Goal: Transaction & Acquisition: Purchase product/service

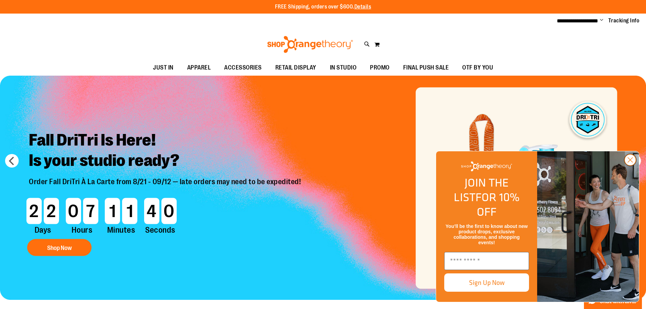
type input "**********"
click at [629, 166] on circle "Close dialog" at bounding box center [630, 159] width 11 height 11
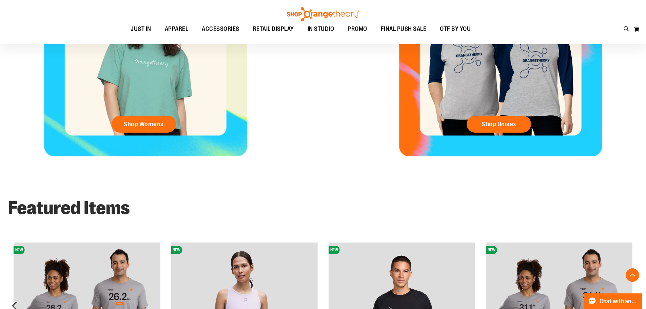
scroll to position [407, 0]
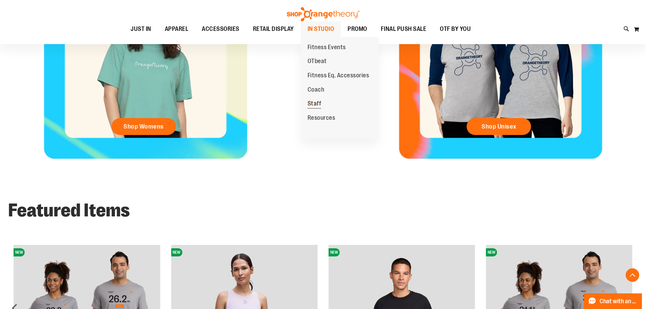
click at [311, 100] on span "Staff" at bounding box center [315, 104] width 14 height 8
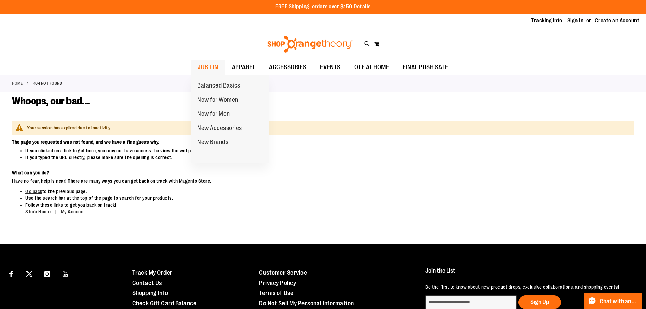
type input "**********"
click at [207, 67] on span "JUST IN" at bounding box center [208, 67] width 21 height 15
click at [208, 83] on span "Balanced Basics" at bounding box center [218, 86] width 43 height 8
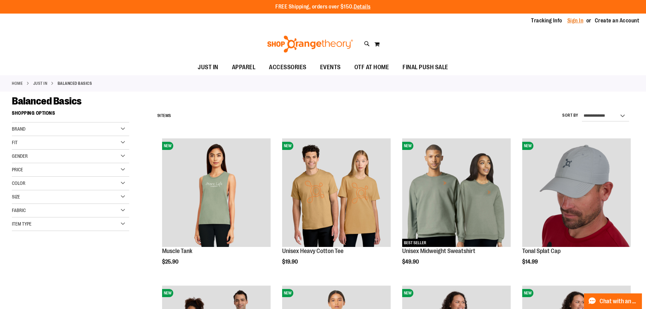
type input "**********"
click at [571, 22] on link "Sign In" at bounding box center [575, 20] width 16 height 7
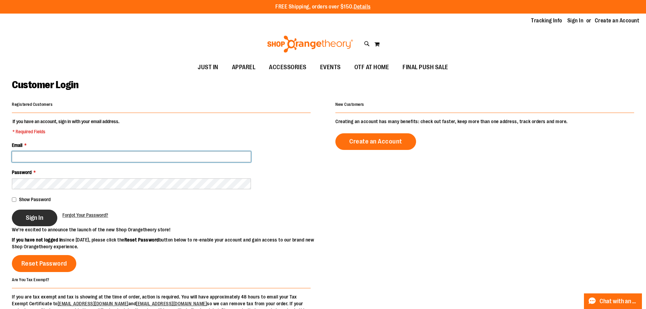
type input "**********"
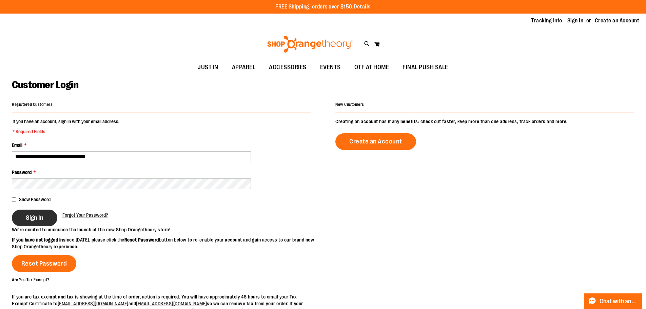
type input "**********"
click at [33, 215] on span "Sign In" at bounding box center [35, 217] width 18 height 7
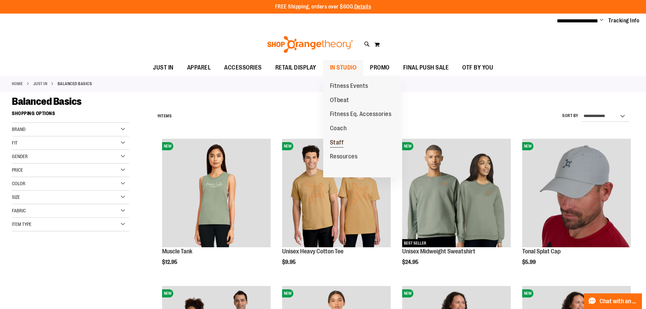
type input "**********"
click at [334, 143] on span "Staff" at bounding box center [337, 143] width 14 height 8
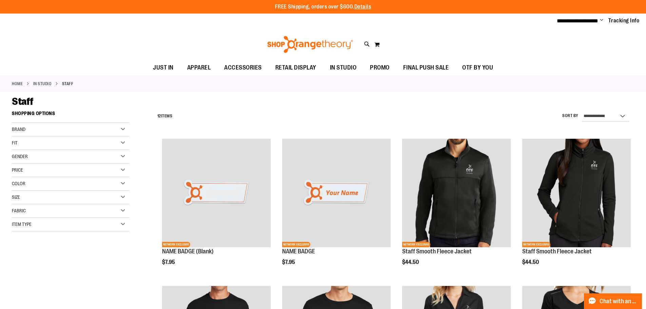
type input "**********"
click at [545, 66] on ul "JUST IN JUST IN Balanced Basics New for Women New for Men New Accessories New B…" at bounding box center [323, 68] width 646 height 16
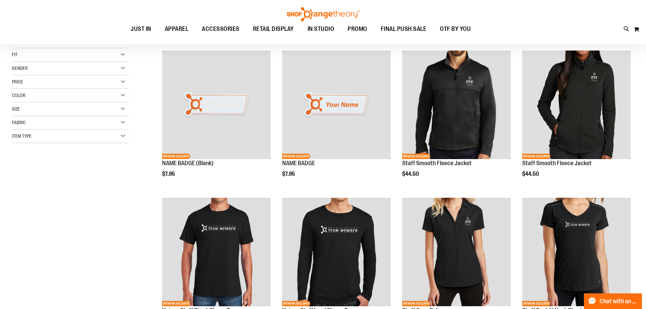
scroll to position [101, 0]
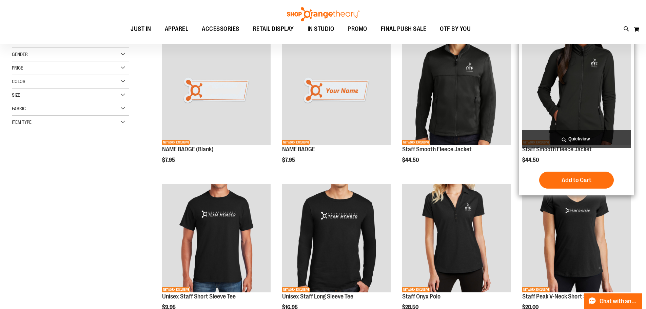
click at [575, 62] on img "product" at bounding box center [576, 91] width 109 height 109
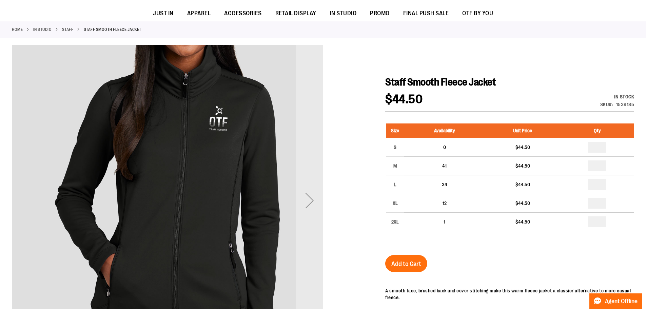
scroll to position [101, 0]
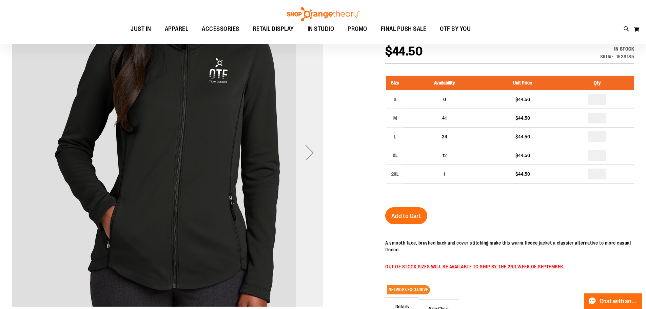
type input "**********"
click at [311, 155] on div "Next" at bounding box center [309, 152] width 27 height 27
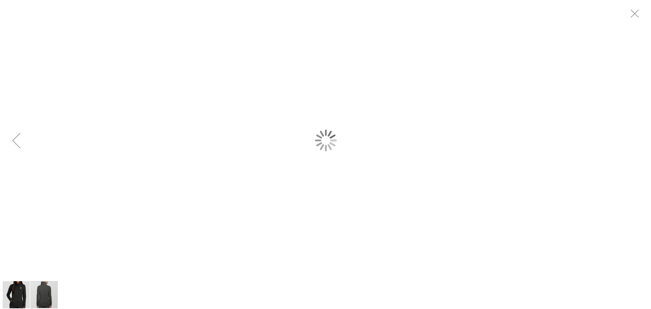
scroll to position [0, 0]
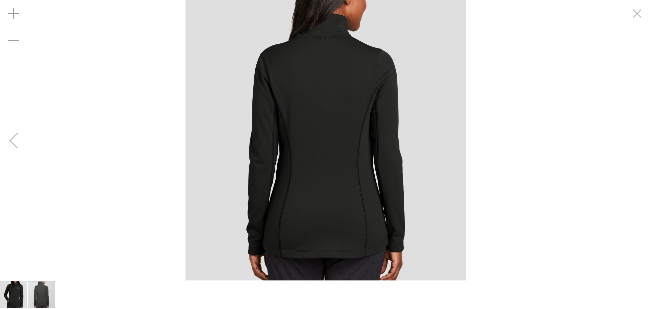
click at [18, 148] on div "Previous" at bounding box center [13, 140] width 27 height 27
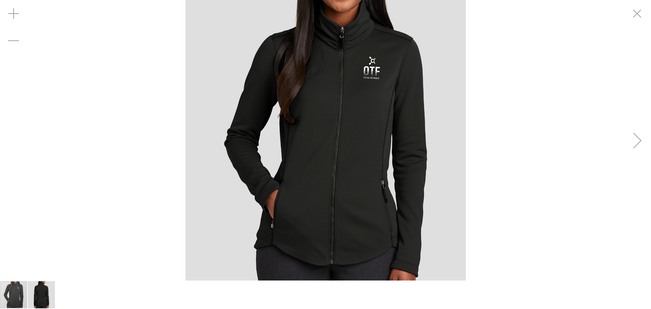
click at [18, 148] on div "carousel" at bounding box center [325, 140] width 651 height 280
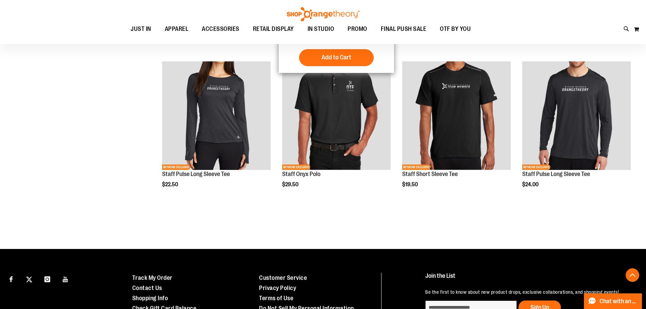
scroll to position [373, 0]
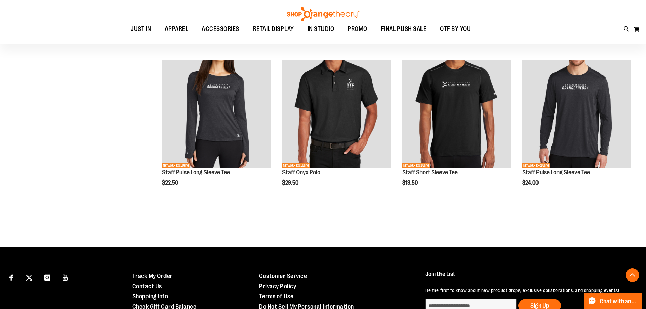
type input "**********"
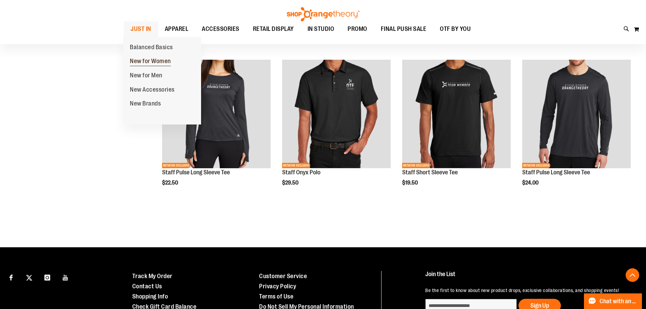
click at [144, 61] on span "New for Women" at bounding box center [150, 62] width 41 height 8
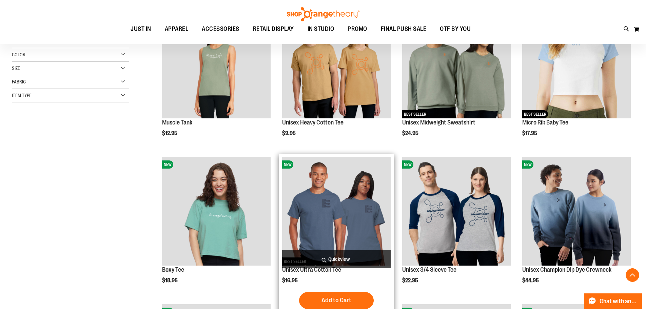
scroll to position [136, 0]
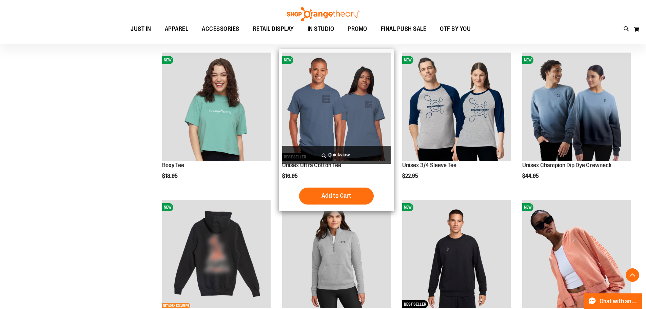
scroll to position [272, 0]
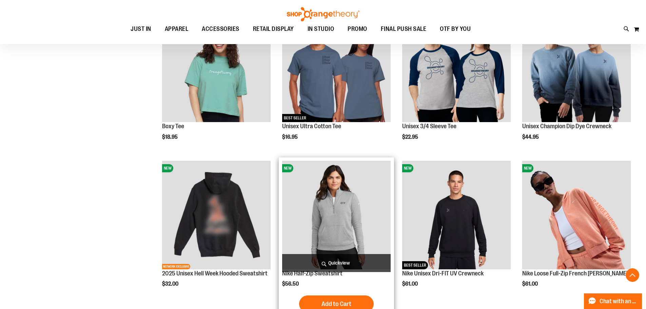
type input "**********"
click at [333, 210] on img "product" at bounding box center [336, 215] width 109 height 109
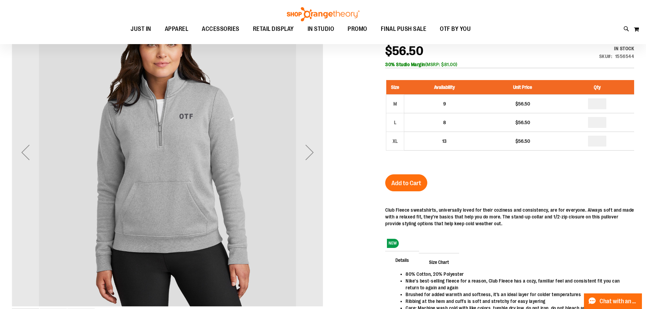
scroll to position [68, 0]
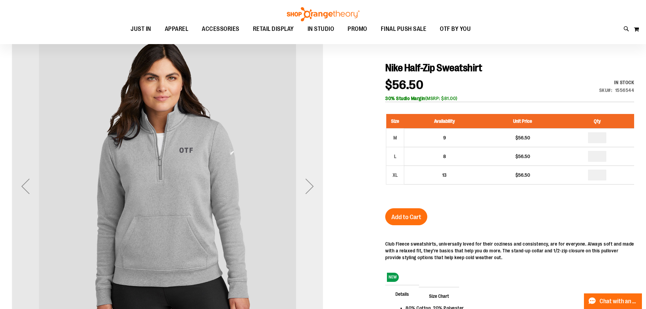
type input "**********"
click at [309, 188] on div "Next" at bounding box center [309, 186] width 27 height 27
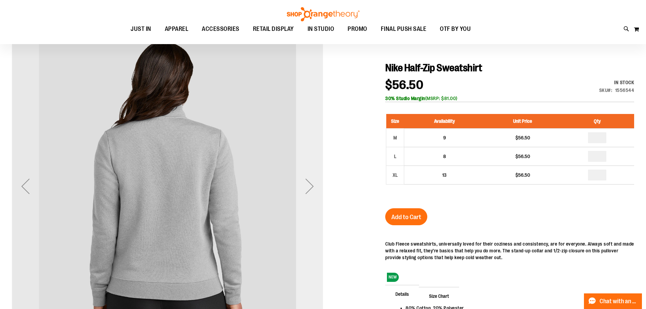
click at [309, 188] on div "Next" at bounding box center [309, 186] width 27 height 27
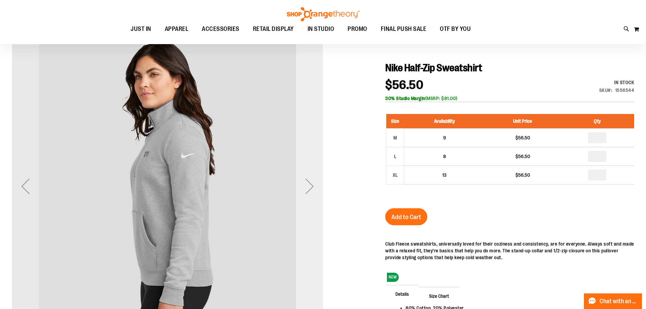
click at [309, 188] on div "Next" at bounding box center [309, 186] width 27 height 27
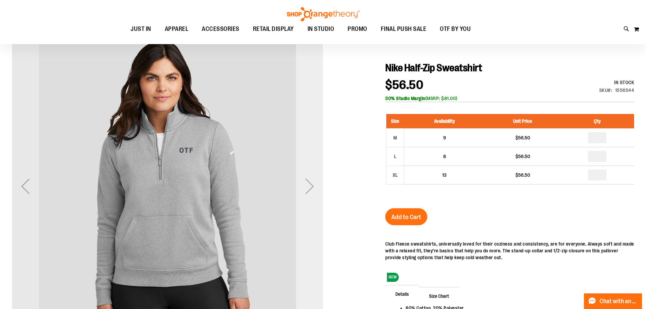
click at [309, 188] on div "Next" at bounding box center [309, 186] width 27 height 27
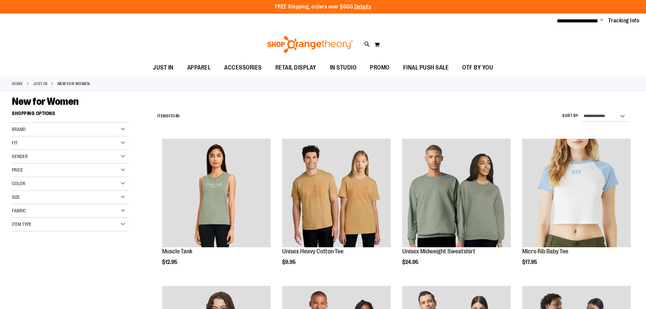
scroll to position [272, 0]
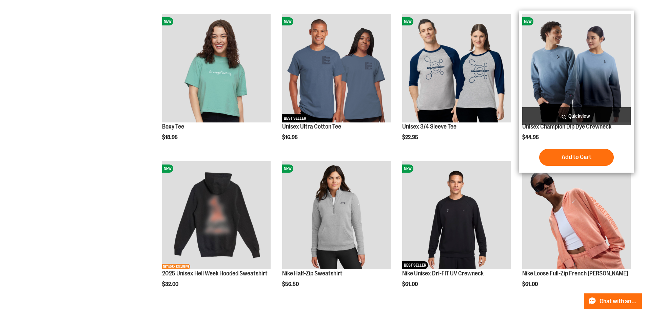
type input "**********"
click at [551, 51] on img "product" at bounding box center [576, 68] width 109 height 109
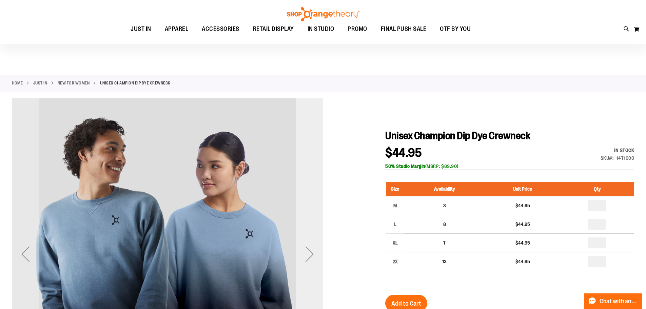
scroll to position [34, 0]
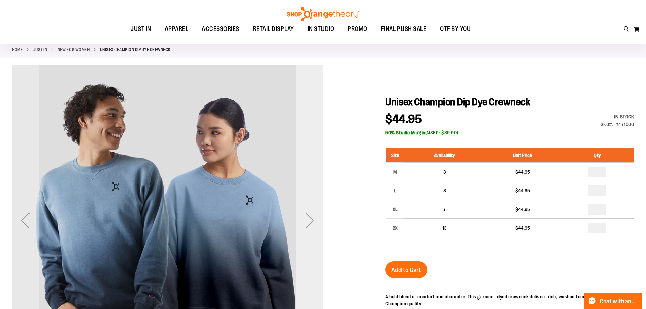
type input "**********"
click at [314, 221] on div "Next" at bounding box center [309, 220] width 27 height 27
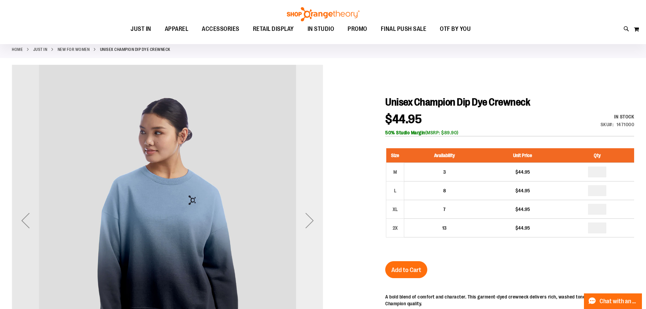
click at [314, 221] on div "Next" at bounding box center [309, 220] width 27 height 27
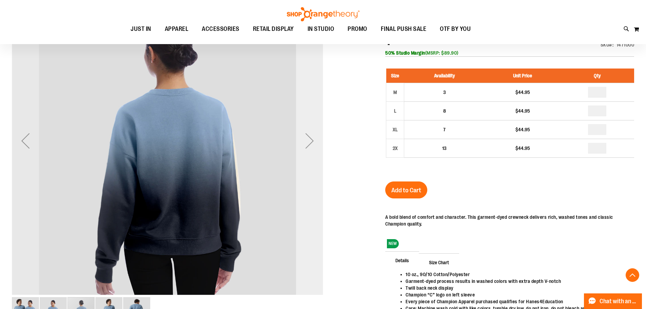
scroll to position [101, 0]
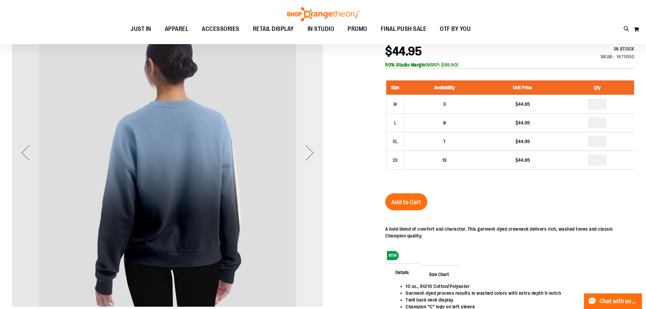
click at [312, 157] on div "Next" at bounding box center [309, 152] width 27 height 27
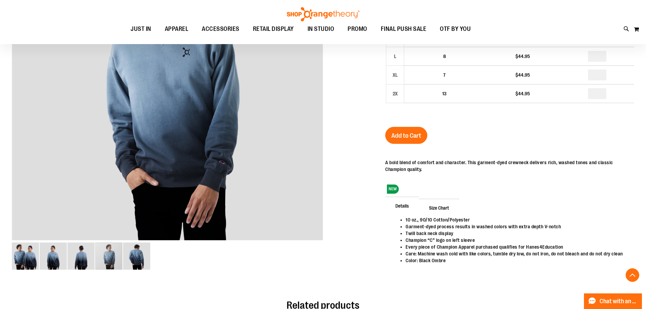
scroll to position [169, 0]
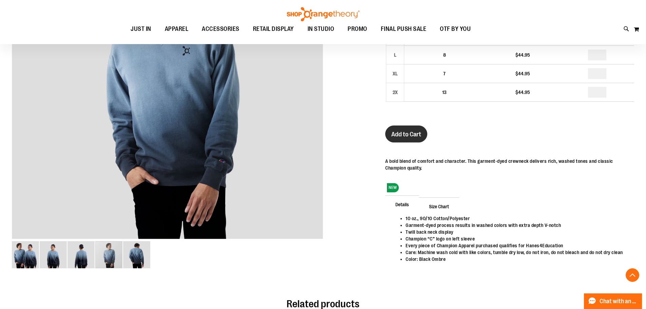
click at [406, 134] on span "Add to Cart" at bounding box center [406, 134] width 30 height 7
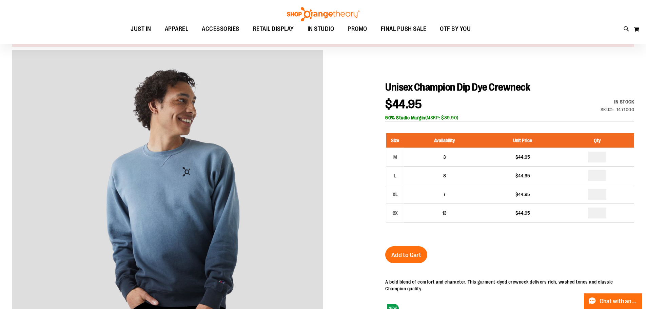
scroll to position [67, 0]
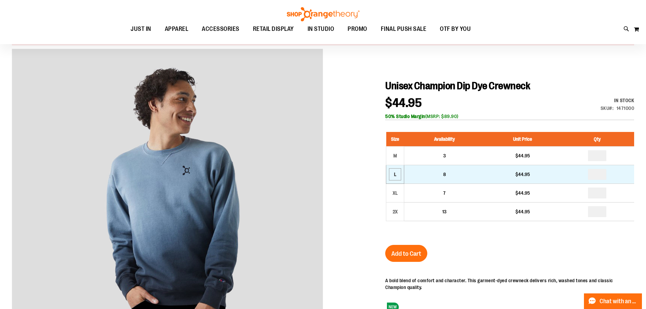
click at [400, 175] on div "L" at bounding box center [395, 174] width 10 height 10
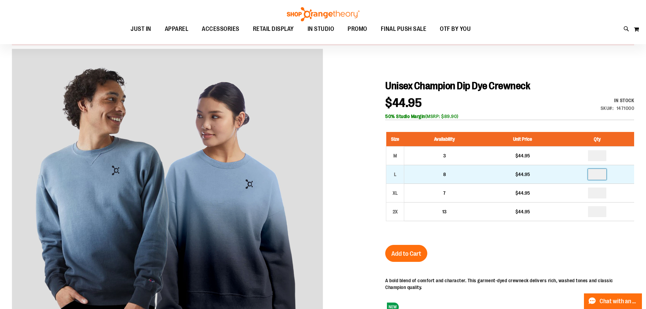
click at [600, 174] on input "number" at bounding box center [597, 174] width 18 height 11
type input "*"
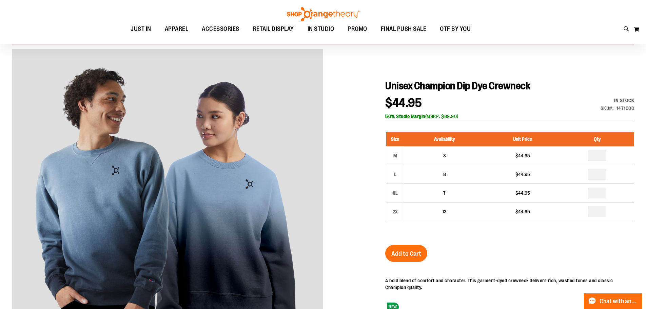
drag, startPoint x: 413, startPoint y: 249, endPoint x: 424, endPoint y: 247, distance: 11.7
click at [415, 249] on button "Add to Cart" at bounding box center [406, 253] width 42 height 17
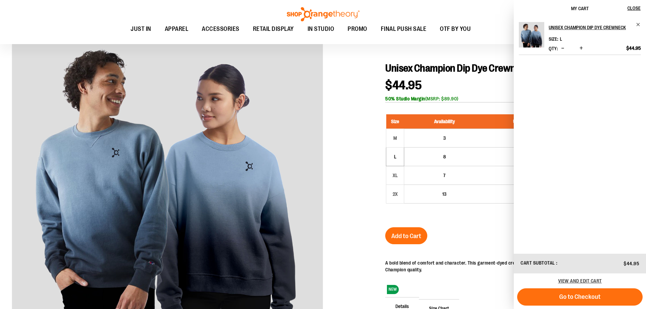
click at [583, 298] on span "Go to Checkout" at bounding box center [579, 296] width 41 height 7
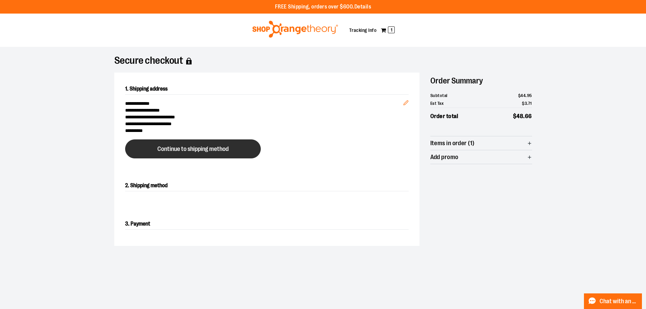
click at [194, 149] on span "Continue to shipping method" at bounding box center [192, 149] width 71 height 6
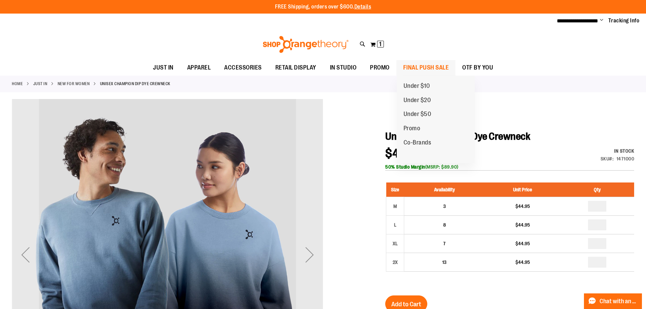
type input "**********"
click at [422, 68] on span "FINAL PUSH SALE" at bounding box center [426, 67] width 46 height 15
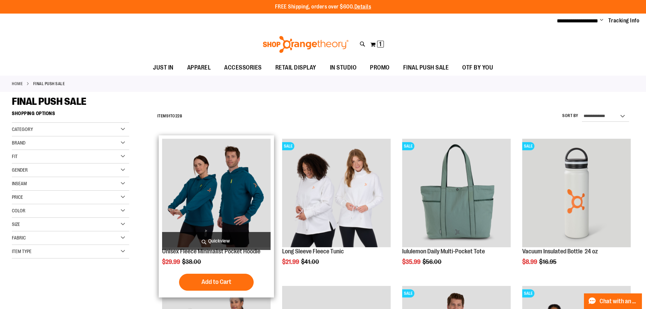
type input "**********"
click at [186, 177] on img "product" at bounding box center [216, 193] width 109 height 109
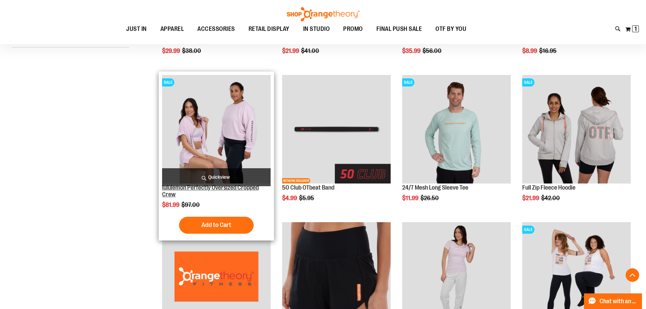
scroll to position [169, 0]
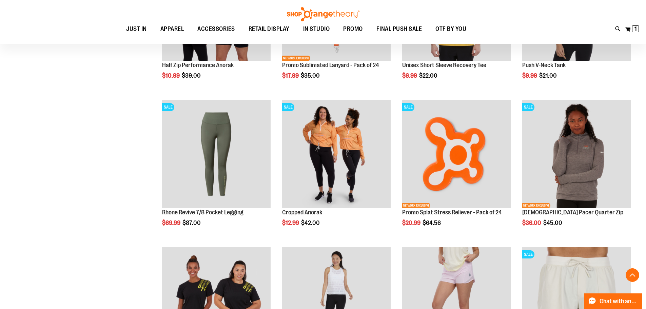
scroll to position [576, 0]
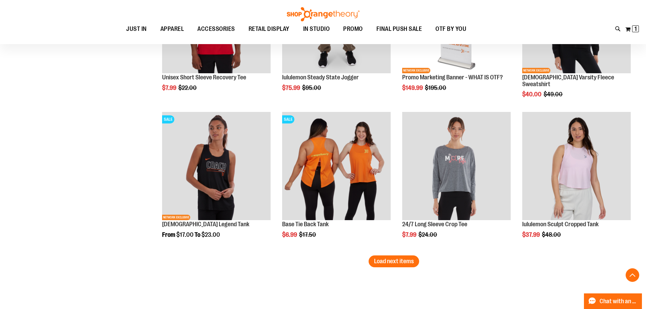
scroll to position [1153, 0]
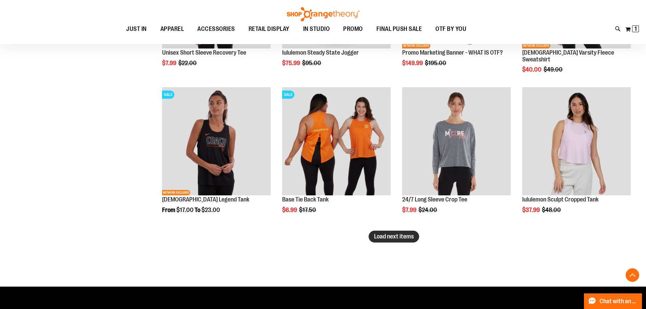
type input "**********"
click at [398, 235] on span "Load next items" at bounding box center [394, 236] width 40 height 7
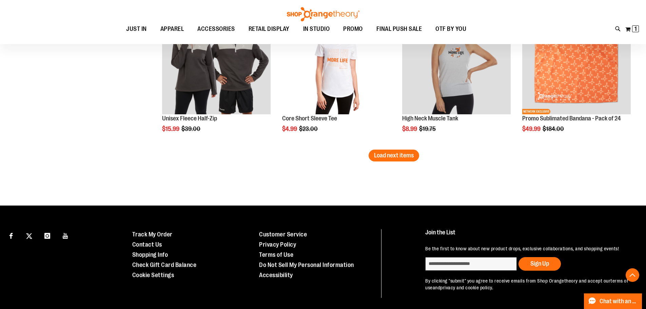
scroll to position [1695, 0]
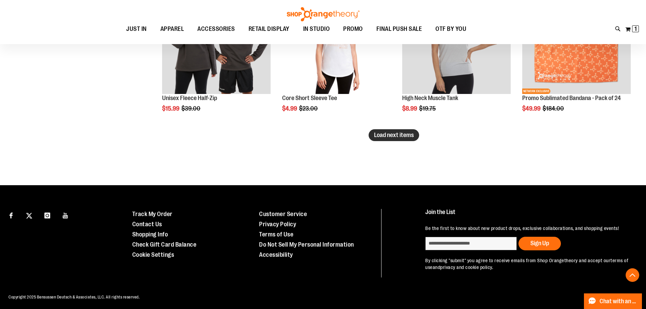
click at [372, 137] on button "Load next items" at bounding box center [394, 135] width 51 height 12
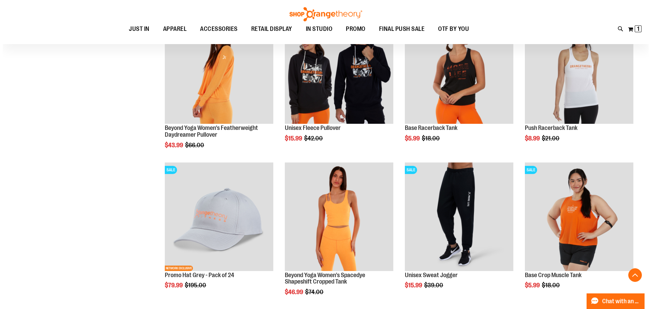
scroll to position [1797, 0]
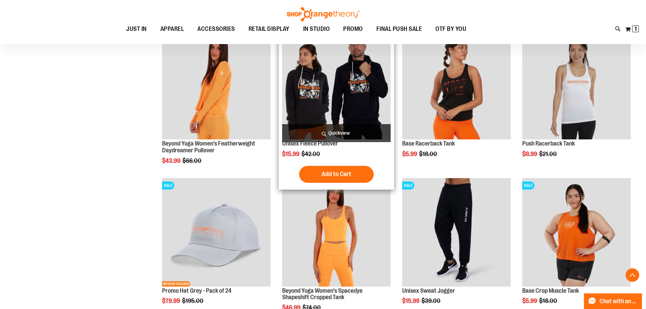
click at [336, 113] on img "product" at bounding box center [336, 85] width 109 height 109
click at [342, 132] on span "Quickview" at bounding box center [336, 133] width 109 height 18
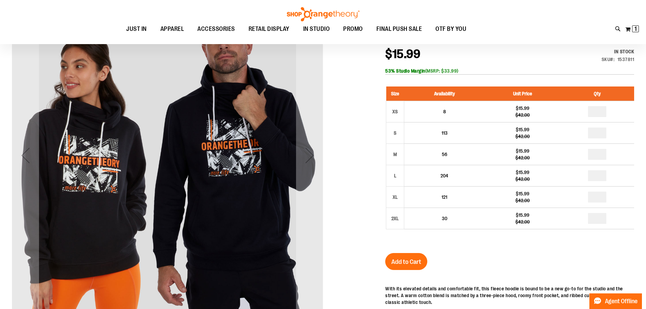
scroll to position [101, 0]
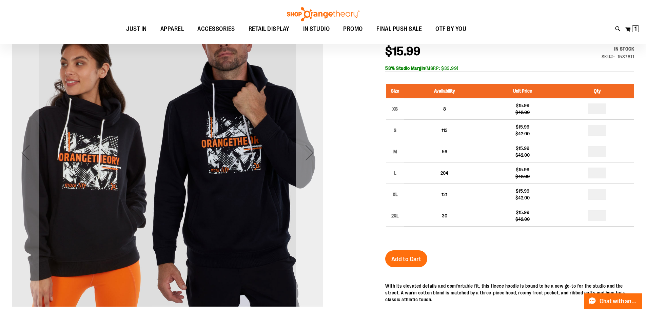
type input "**********"
click at [311, 148] on div "Next" at bounding box center [309, 152] width 27 height 27
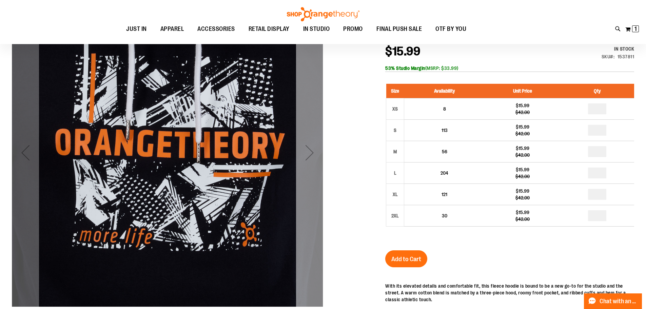
click at [311, 148] on div "Next" at bounding box center [309, 152] width 27 height 27
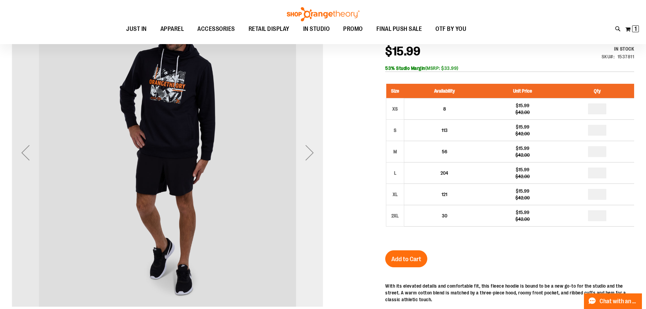
click at [311, 148] on div "Next" at bounding box center [309, 152] width 27 height 27
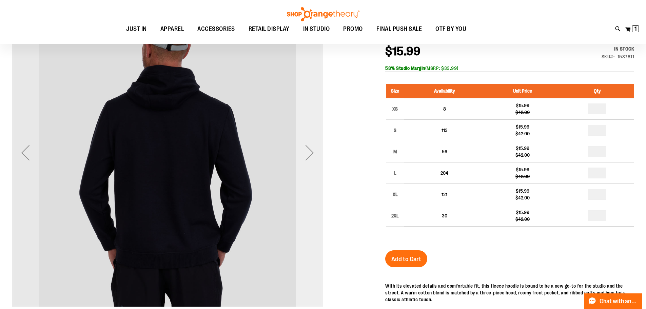
click at [311, 148] on div "Next" at bounding box center [309, 152] width 27 height 27
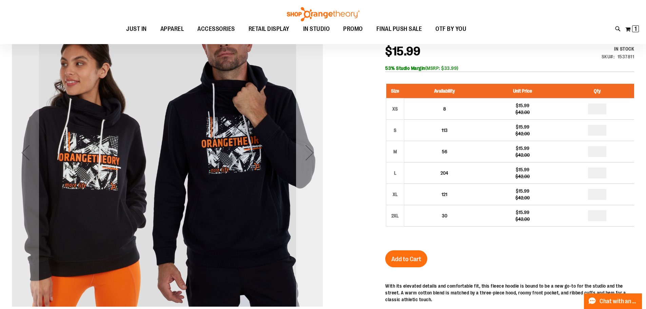
click at [311, 148] on div "Next" at bounding box center [309, 152] width 27 height 27
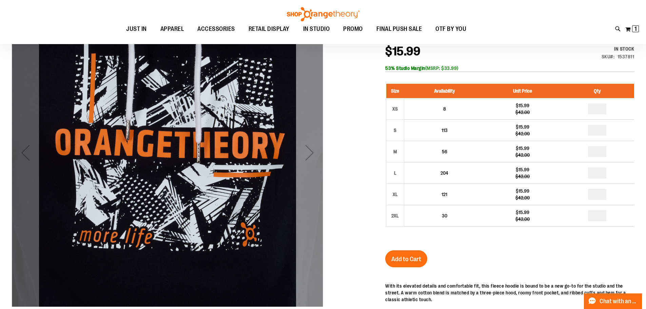
click at [311, 148] on div "Next" at bounding box center [309, 152] width 27 height 27
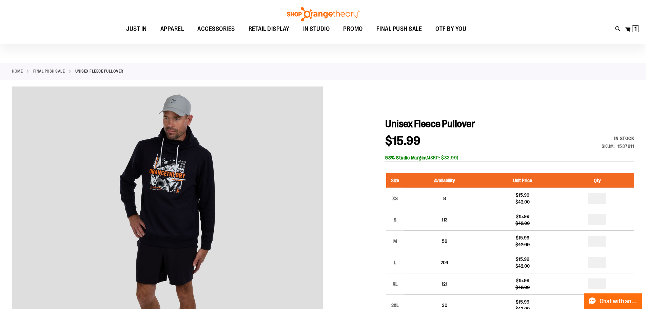
scroll to position [0, 0]
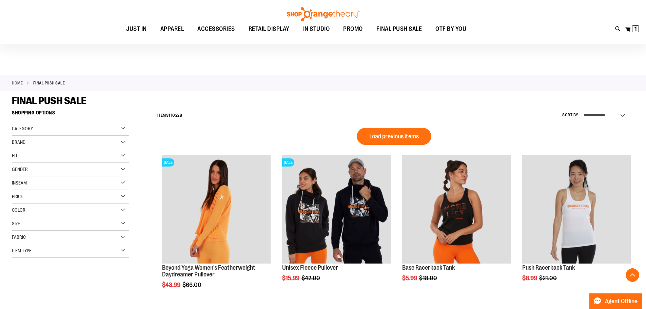
scroll to position [513, 0]
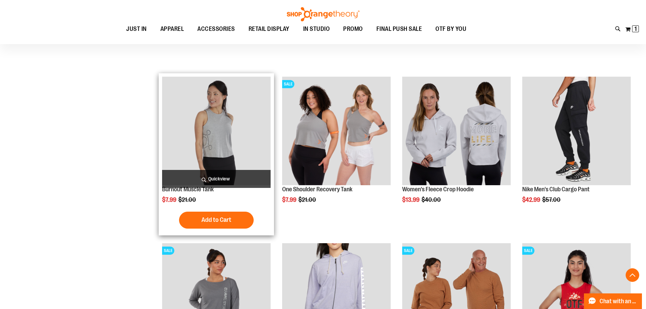
scroll to position [411, 0]
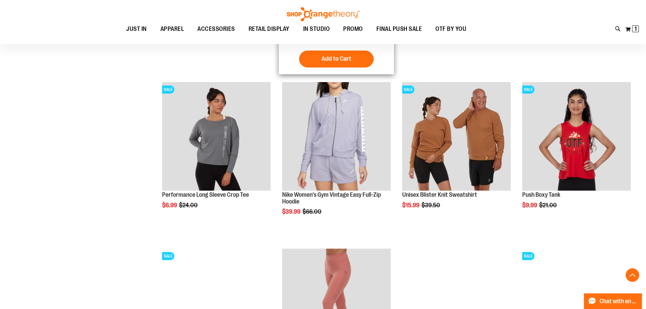
scroll to position [682, 0]
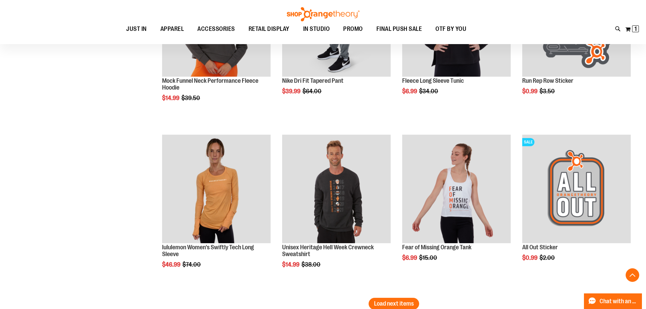
scroll to position [1361, 0]
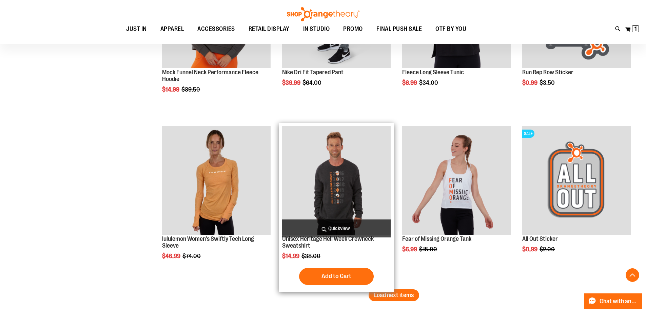
type input "**********"
click at [337, 165] on img "product" at bounding box center [336, 180] width 109 height 109
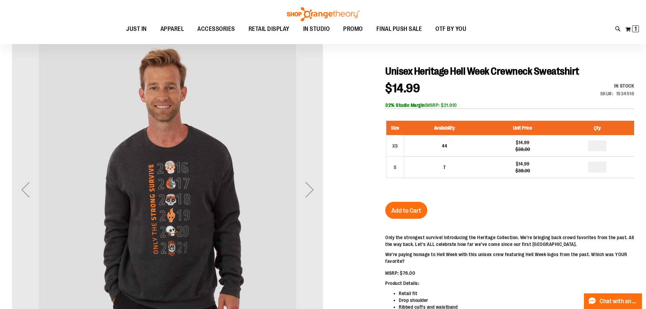
scroll to position [67, 0]
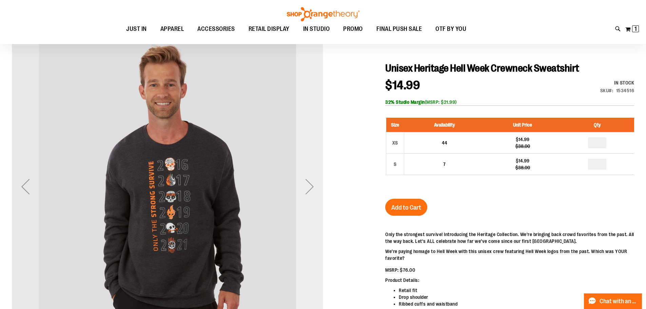
type input "**********"
click at [308, 187] on div "Next" at bounding box center [309, 186] width 27 height 27
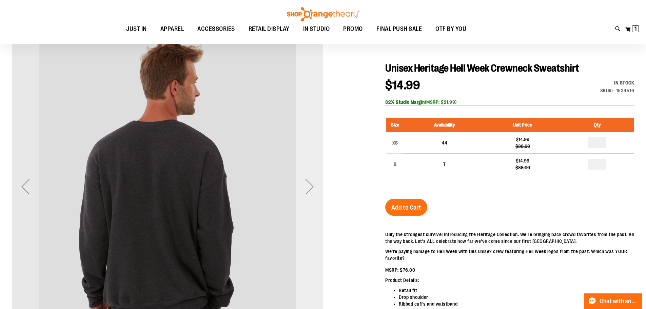
click at [308, 187] on div "Next" at bounding box center [309, 186] width 27 height 27
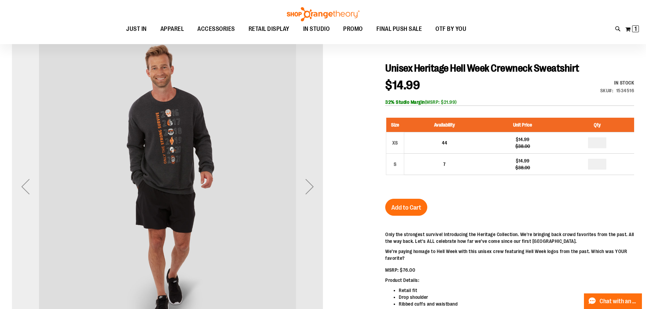
click at [25, 182] on div "Previous" at bounding box center [25, 186] width 27 height 27
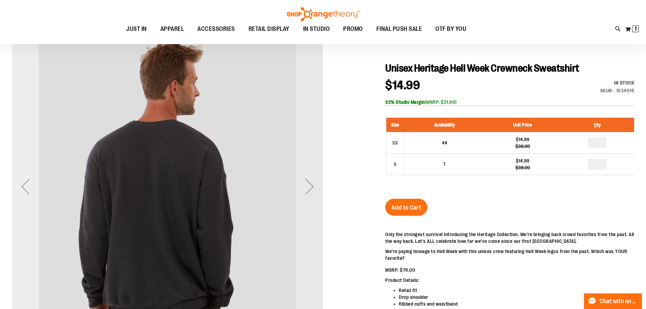
click at [25, 182] on div "Previous" at bounding box center [25, 186] width 27 height 27
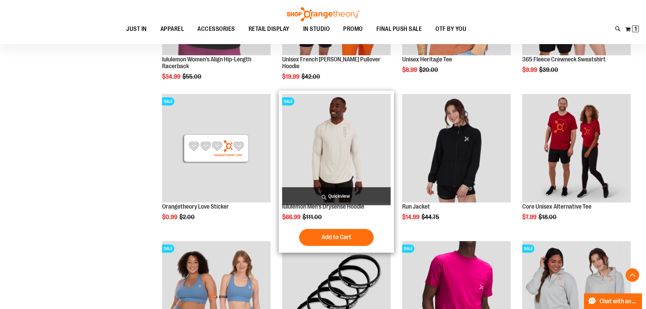
scroll to position [658, 0]
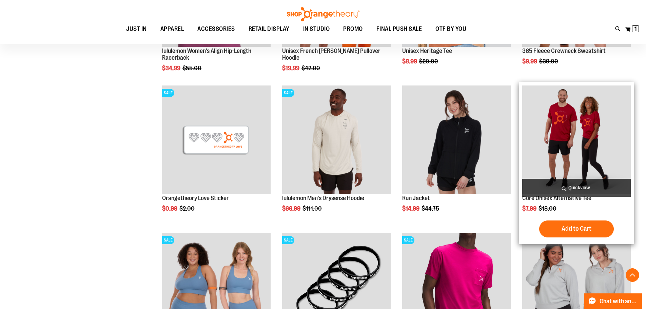
type input "**********"
click at [559, 120] on img "product" at bounding box center [576, 139] width 109 height 109
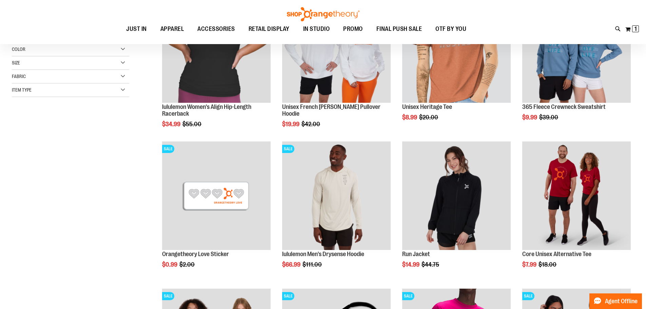
scroll to position [101, 0]
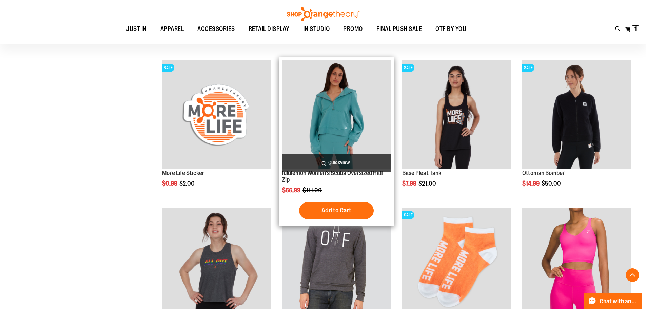
scroll to position [441, 0]
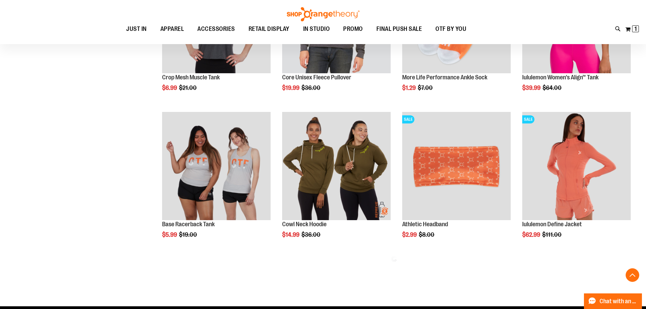
scroll to position [712, 0]
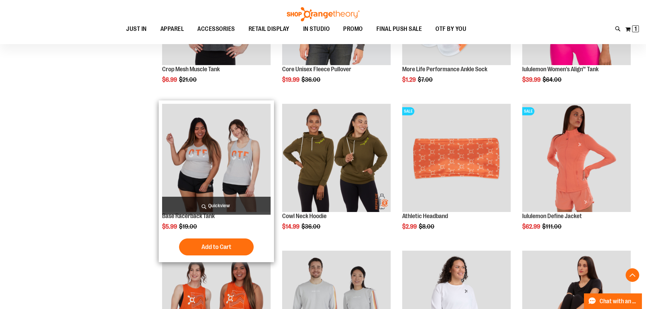
type input "**********"
click at [221, 153] on img "product" at bounding box center [216, 158] width 109 height 109
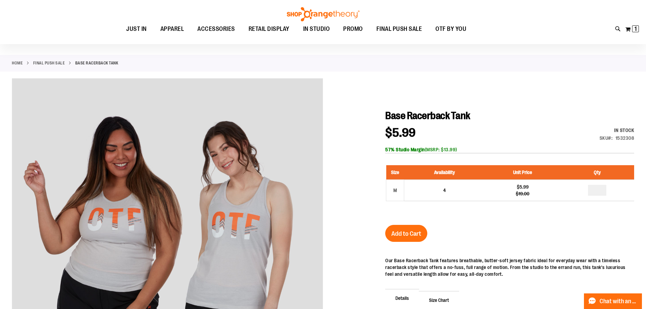
scroll to position [101, 0]
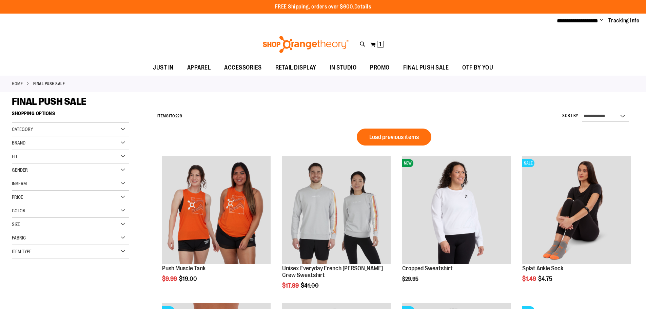
scroll to position [454, 0]
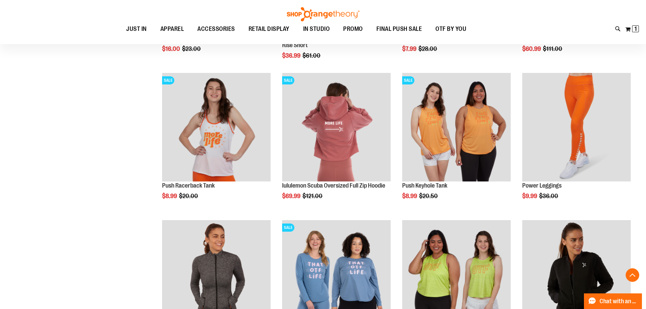
scroll to position [1065, 0]
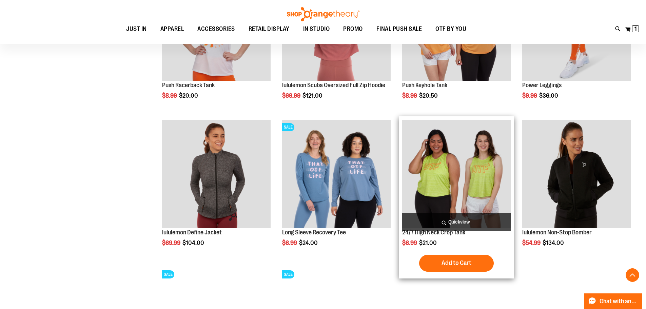
type input "**********"
click at [455, 193] on img "product" at bounding box center [456, 174] width 109 height 109
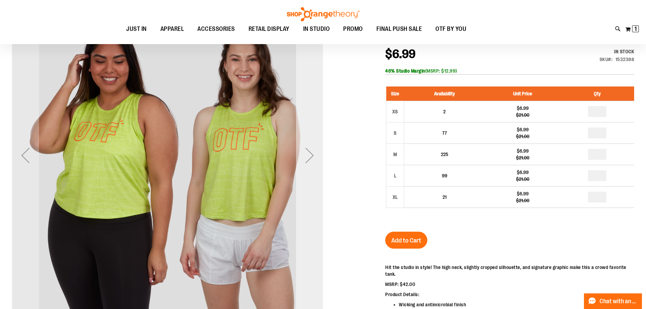
scroll to position [101, 0]
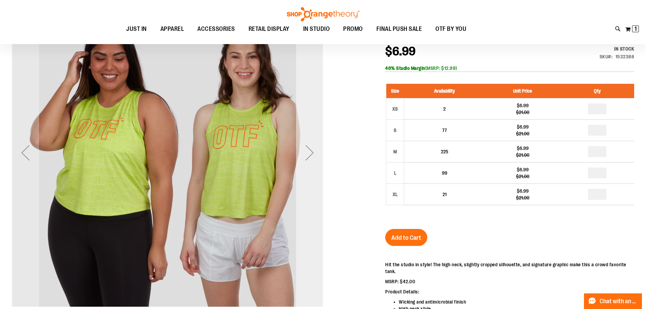
type input "**********"
click at [313, 154] on div "Next" at bounding box center [309, 152] width 27 height 27
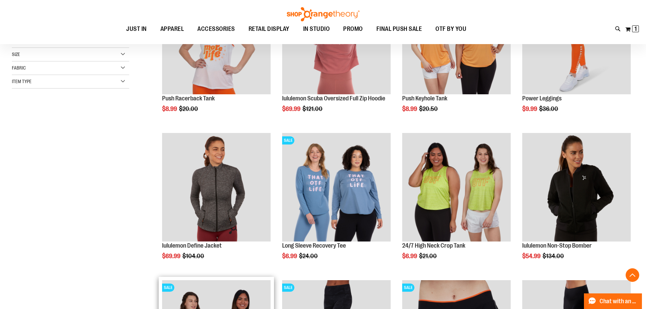
scroll to position [156, 0]
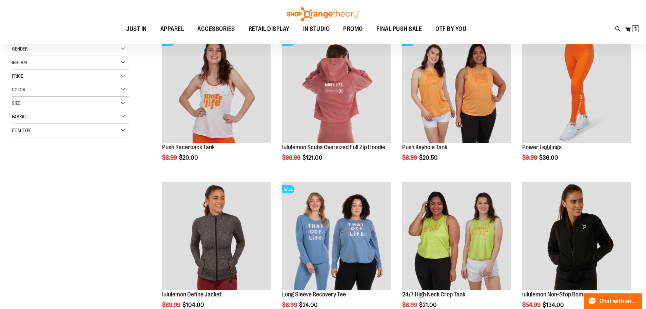
scroll to position [54, 0]
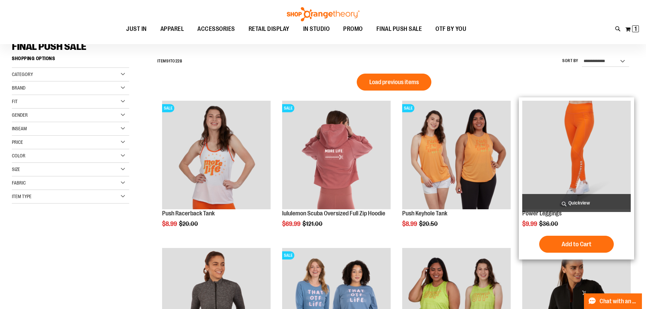
type input "**********"
click at [542, 150] on img "product" at bounding box center [576, 155] width 109 height 109
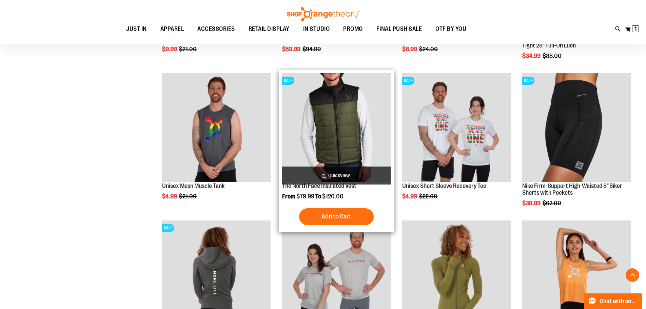
scroll to position [508, 0]
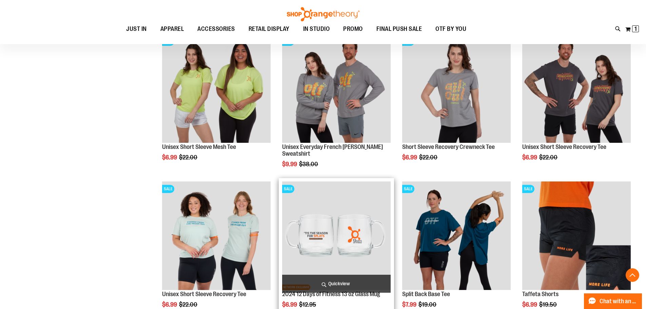
scroll to position [915, 0]
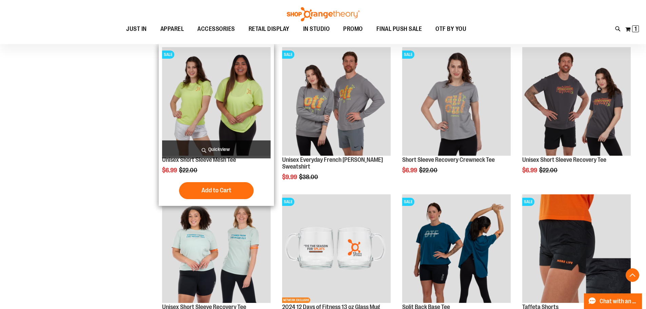
type input "**********"
click at [213, 114] on img "product" at bounding box center [216, 101] width 109 height 109
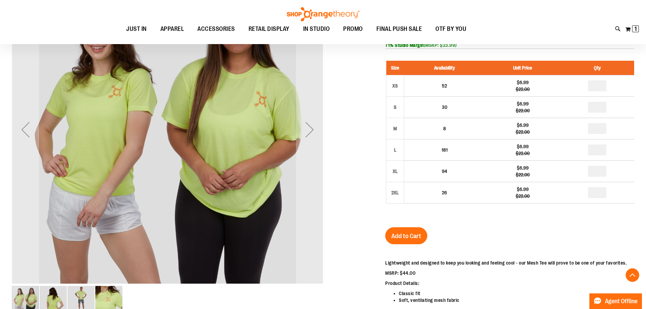
scroll to position [135, 0]
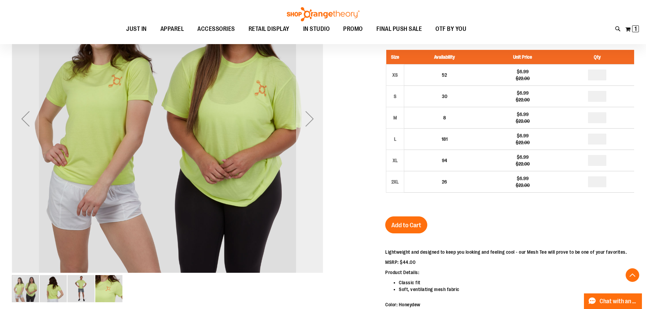
type input "**********"
click at [311, 119] on div "Next" at bounding box center [309, 118] width 27 height 27
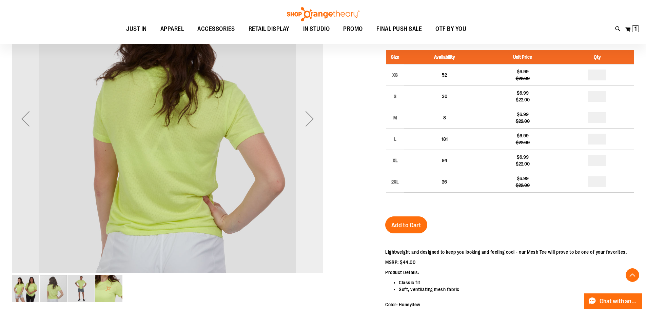
click at [311, 119] on div "Next" at bounding box center [309, 118] width 27 height 27
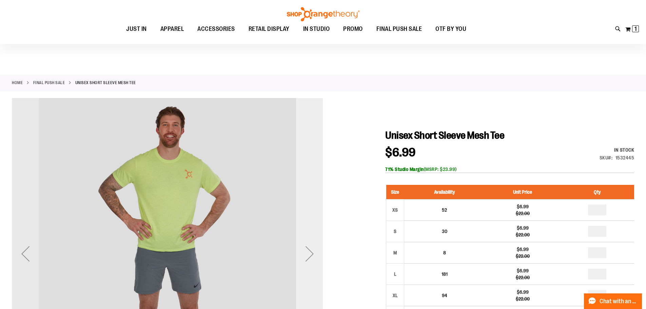
scroll to position [0, 0]
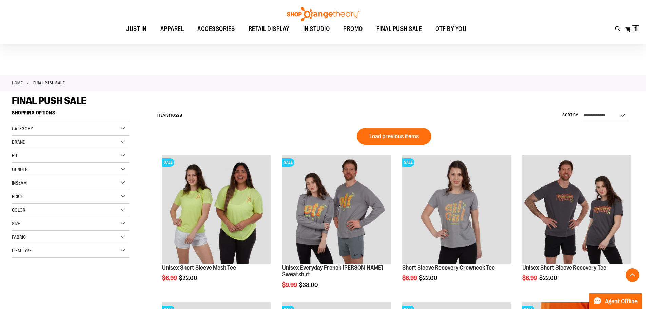
scroll to position [454, 0]
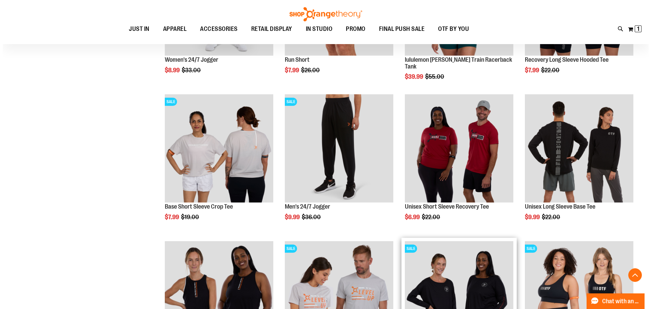
scroll to position [794, 0]
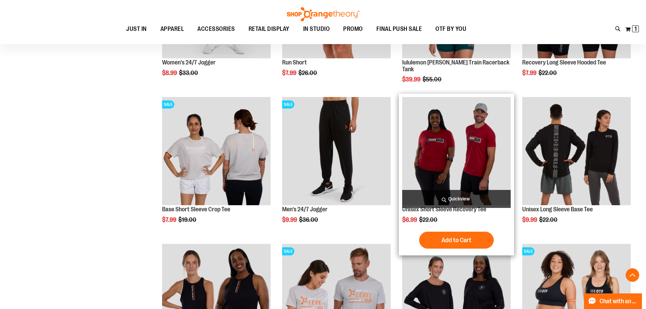
type input "**********"
click at [453, 161] on img "product" at bounding box center [456, 151] width 109 height 109
click at [449, 194] on span "Quickview" at bounding box center [456, 199] width 109 height 18
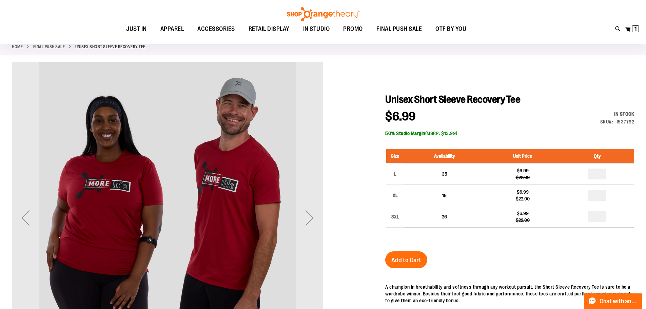
scroll to position [34, 0]
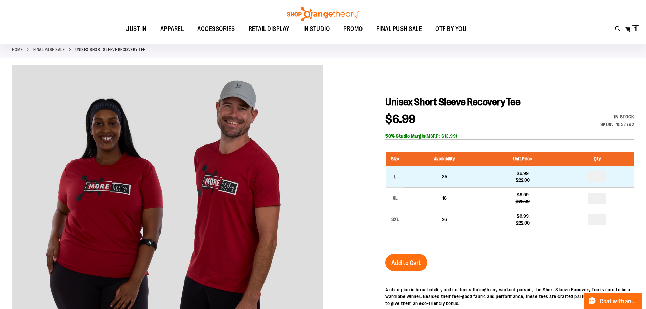
type input "**********"
click at [600, 175] on input "number" at bounding box center [597, 176] width 18 height 11
type input "*"
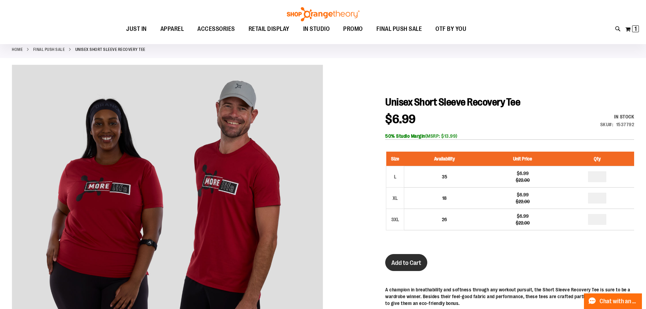
click at [405, 268] on button "Add to Cart" at bounding box center [406, 262] width 42 height 17
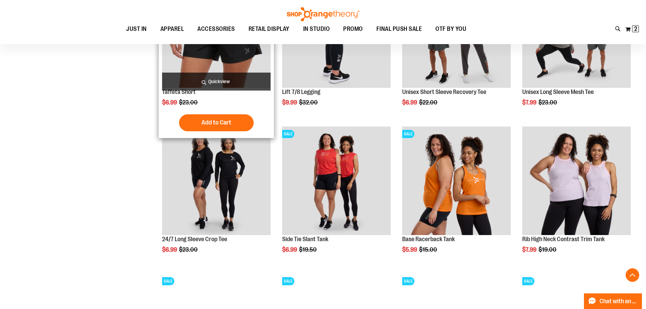
scroll to position [624, 0]
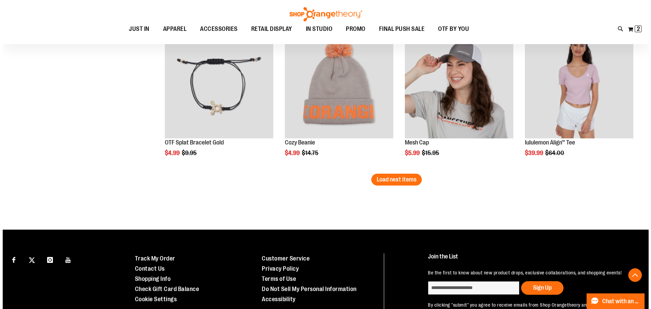
scroll to position [1302, 0]
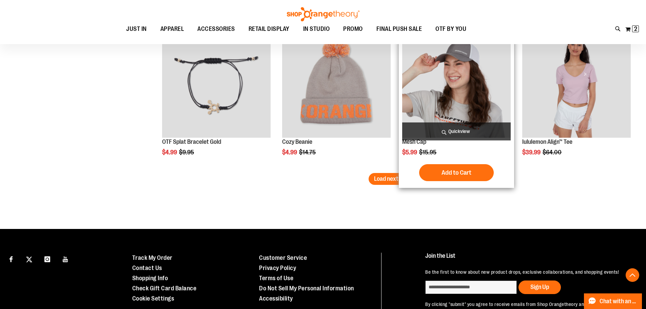
type input "**********"
click at [462, 133] on span "Quickview" at bounding box center [456, 131] width 109 height 18
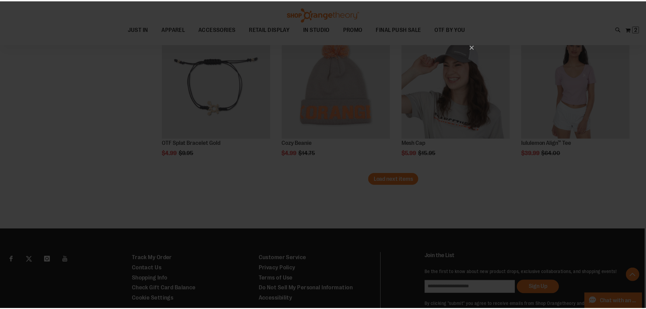
scroll to position [0, 0]
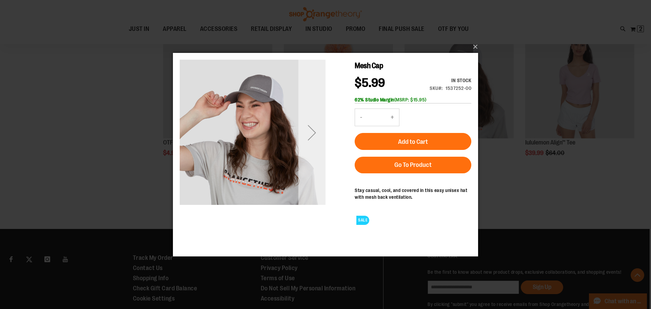
click at [313, 136] on div "Next" at bounding box center [311, 132] width 27 height 27
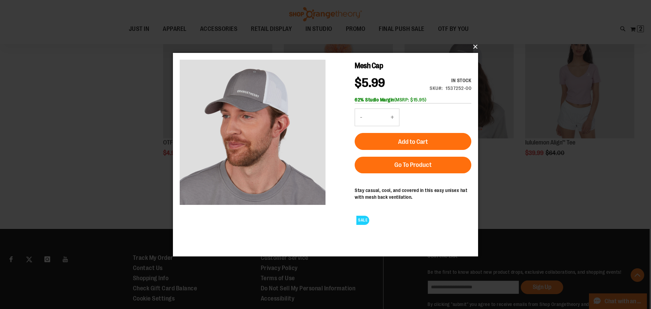
click at [476, 45] on button "×" at bounding box center [327, 46] width 305 height 15
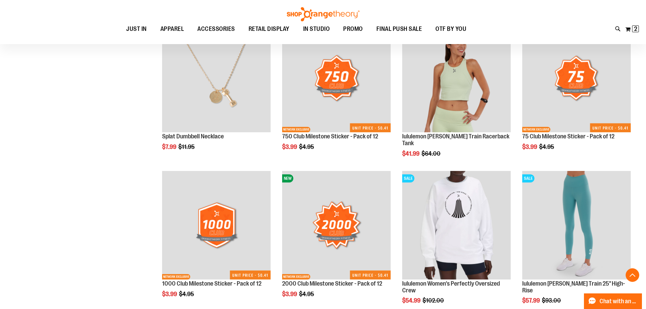
scroll to position [997, 0]
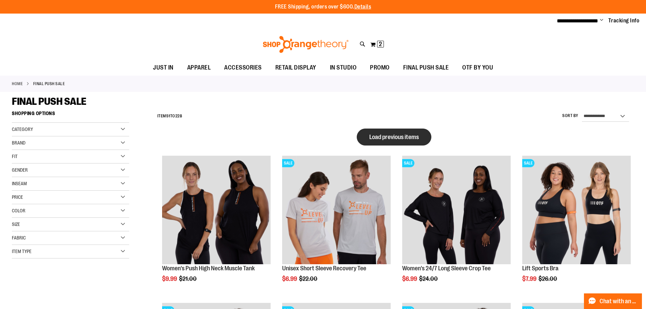
click at [383, 134] on span "Load previous items" at bounding box center [394, 137] width 50 height 7
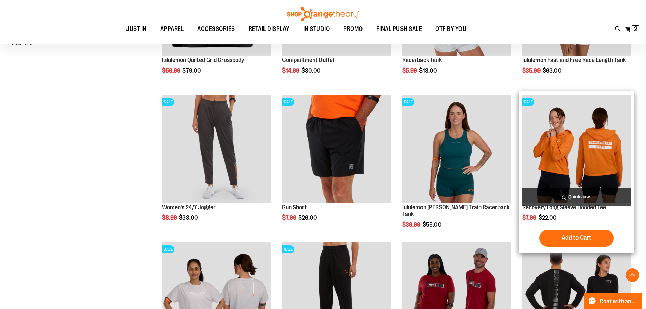
scroll to position [271, 0]
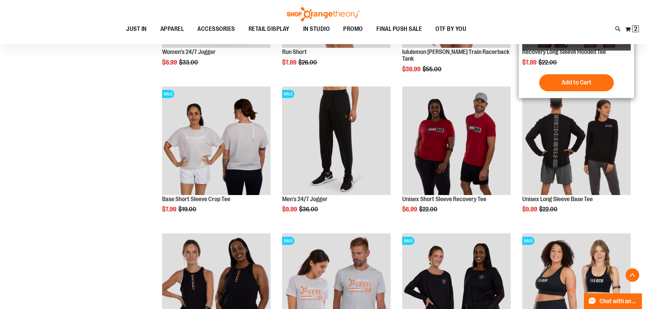
scroll to position [373, 0]
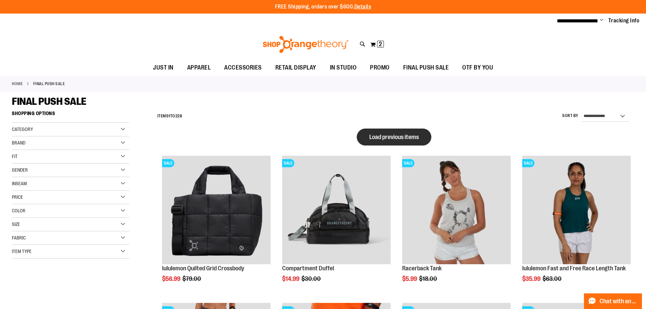
click at [378, 140] on button "Load previous items" at bounding box center [394, 137] width 75 height 17
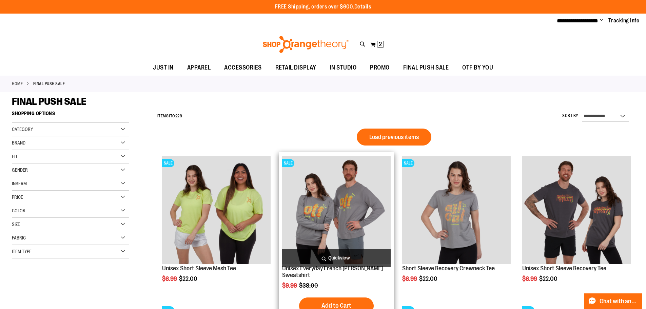
click at [336, 188] on img "product" at bounding box center [336, 210] width 109 height 109
click at [325, 255] on span "Quickview" at bounding box center [336, 258] width 109 height 18
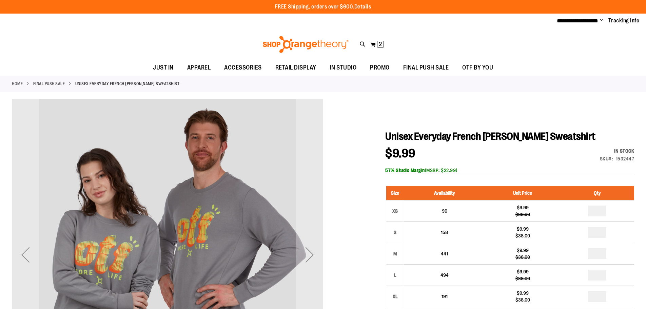
type input "**********"
click at [309, 257] on div "Next" at bounding box center [309, 254] width 27 height 27
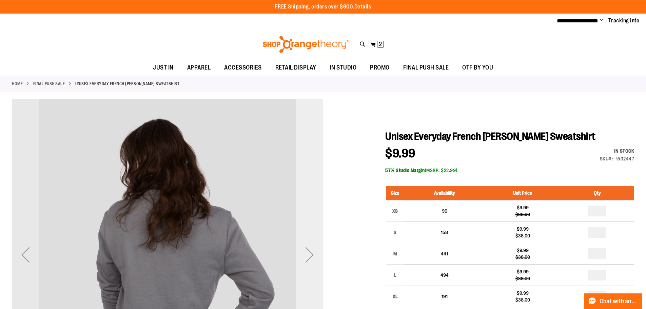
click at [309, 257] on div "Next" at bounding box center [309, 254] width 27 height 27
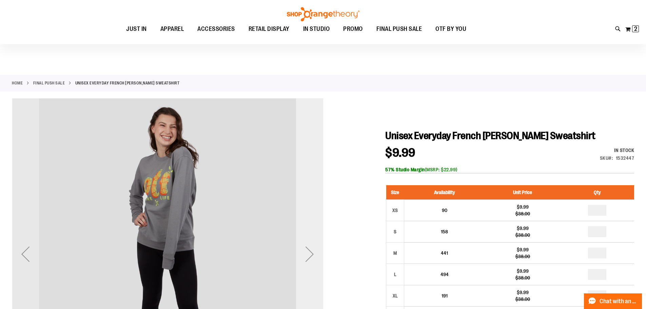
scroll to position [67, 0]
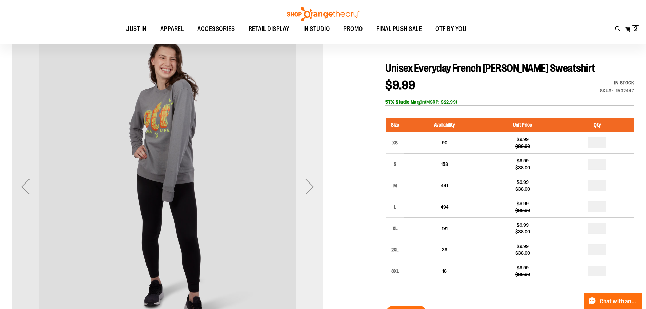
click at [310, 191] on div "Next" at bounding box center [309, 186] width 27 height 27
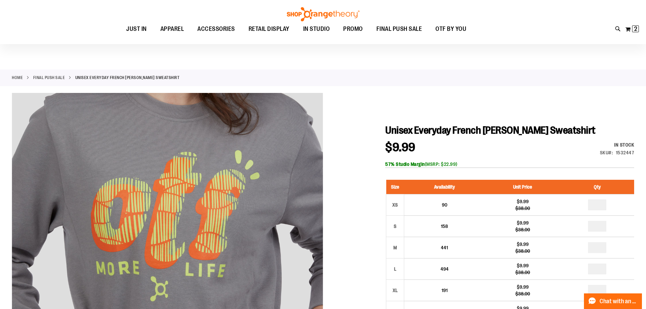
scroll to position [0, 0]
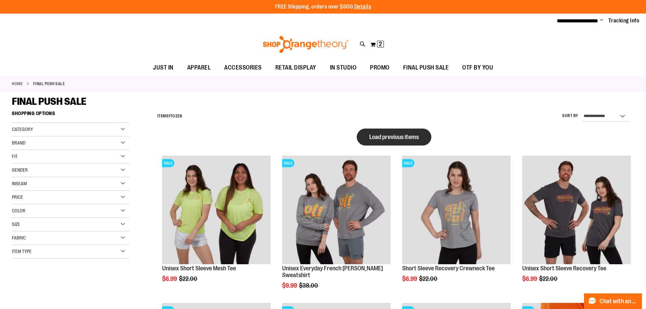
type input "**********"
click at [396, 138] on span "Load previous items" at bounding box center [394, 137] width 50 height 7
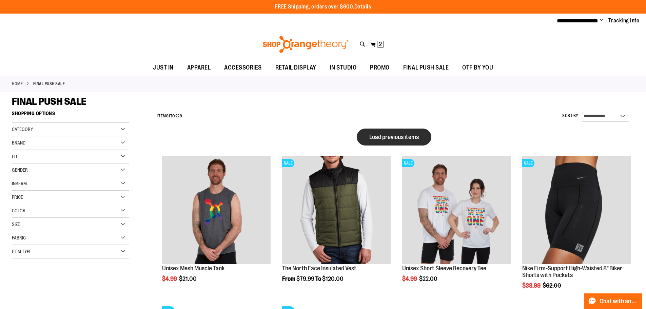
click at [397, 142] on button "Load previous items" at bounding box center [394, 137] width 75 height 17
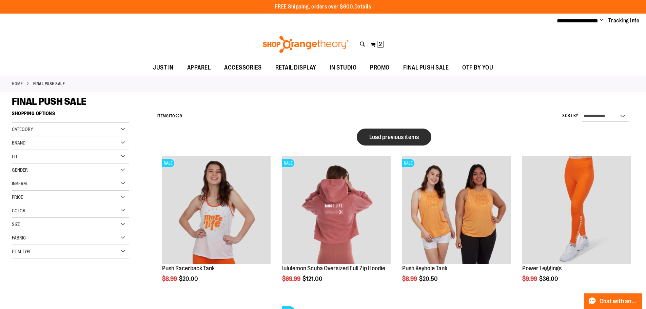
click at [391, 139] on span "Load previous items" at bounding box center [394, 137] width 50 height 7
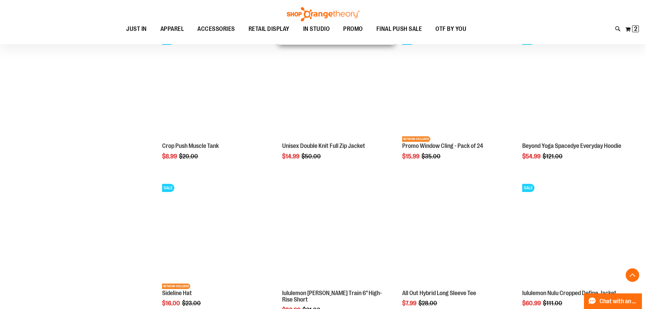
scroll to position [271, 0]
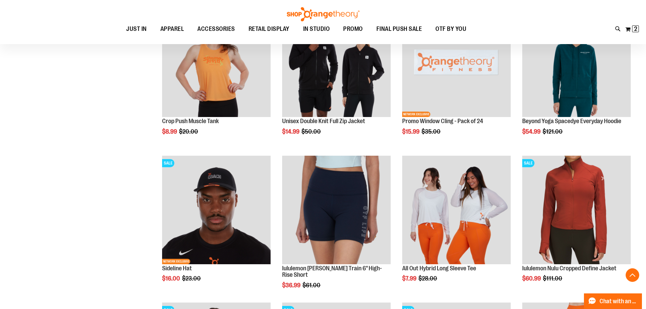
scroll to position [305, 0]
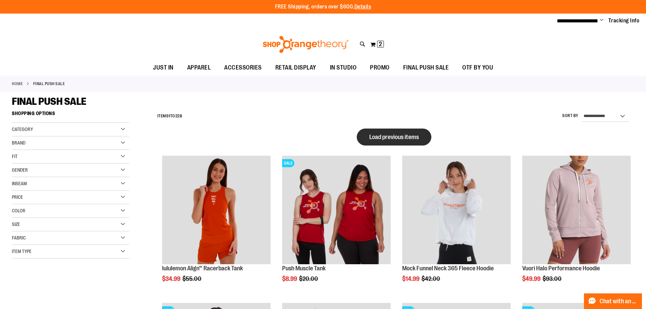
click at [398, 134] on span "Load previous items" at bounding box center [394, 137] width 50 height 7
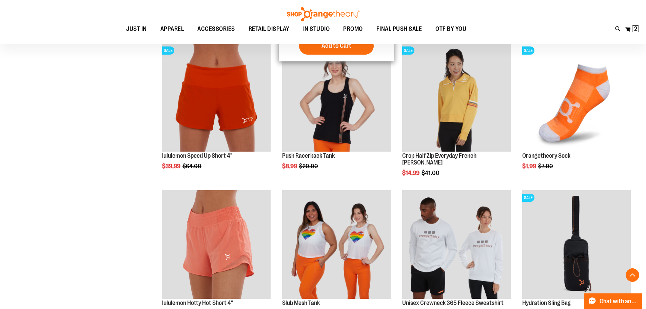
scroll to position [305, 0]
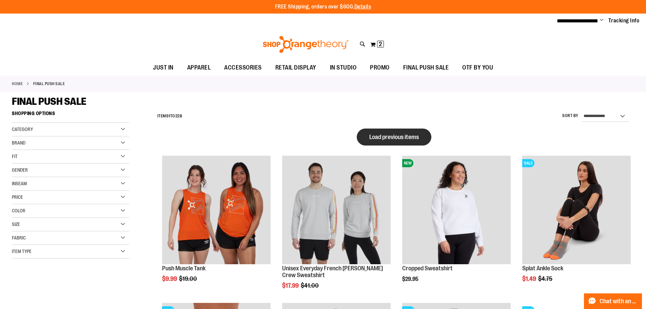
click at [409, 141] on button "Load previous items" at bounding box center [394, 137] width 75 height 17
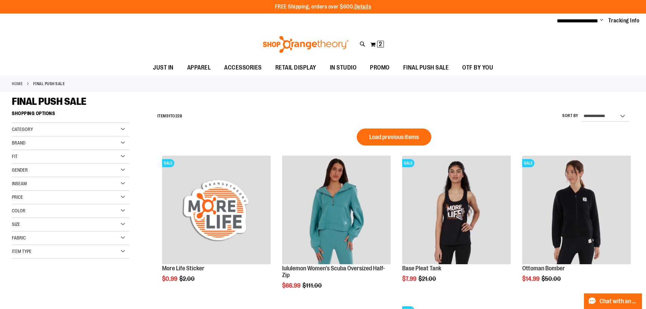
click at [409, 141] on button "Load previous items" at bounding box center [394, 137] width 75 height 17
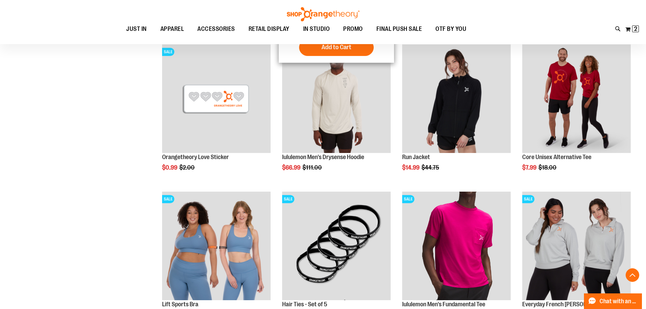
scroll to position [271, 0]
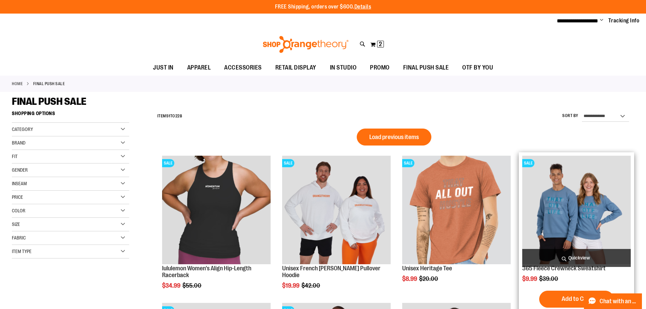
click at [580, 213] on img "product" at bounding box center [576, 210] width 109 height 109
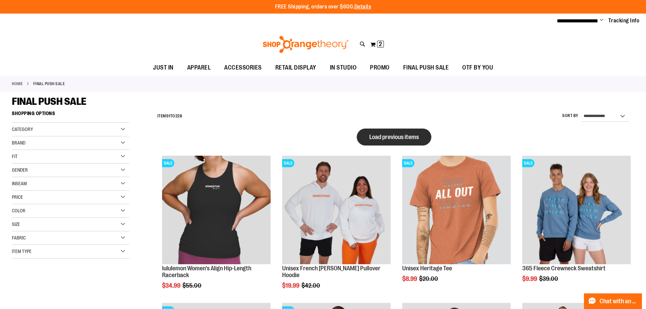
type input "**********"
click at [391, 132] on button "Load previous items" at bounding box center [394, 137] width 75 height 17
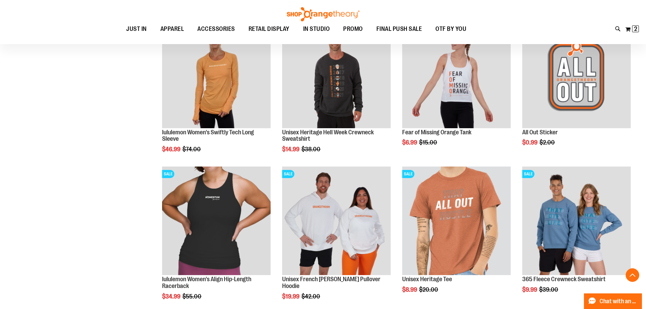
scroll to position [441, 0]
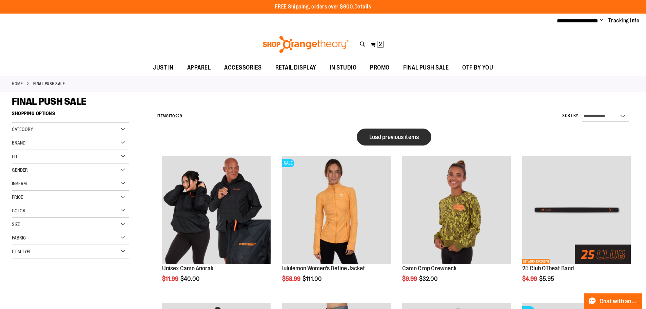
click at [395, 137] on span "Load previous items" at bounding box center [394, 137] width 50 height 7
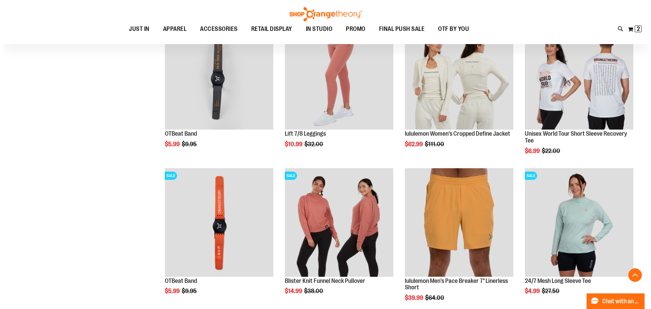
scroll to position [305, 0]
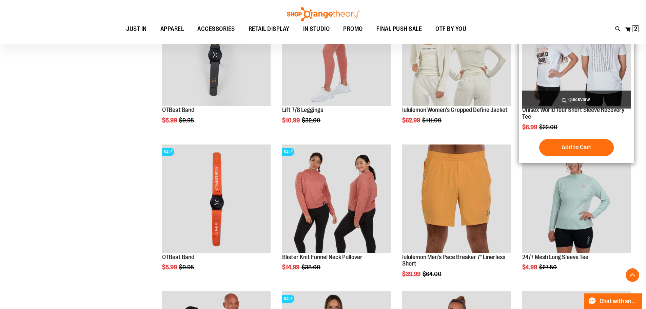
click at [546, 73] on img "product" at bounding box center [576, 51] width 109 height 109
click at [571, 98] on span "Quickview" at bounding box center [576, 100] width 109 height 18
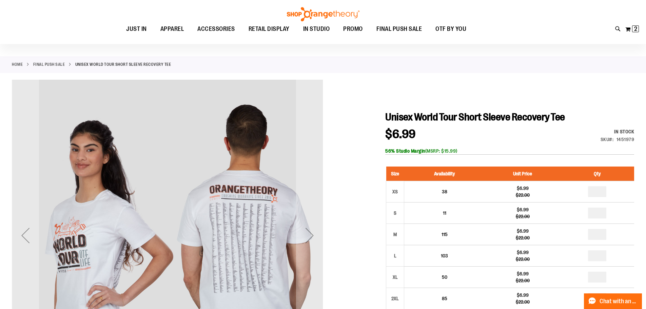
scroll to position [67, 0]
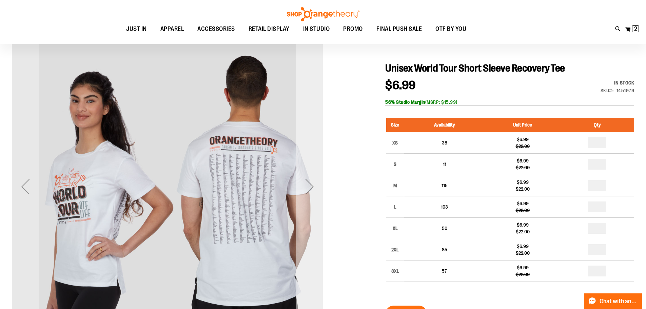
type input "**********"
click at [307, 187] on div "Next" at bounding box center [309, 186] width 27 height 27
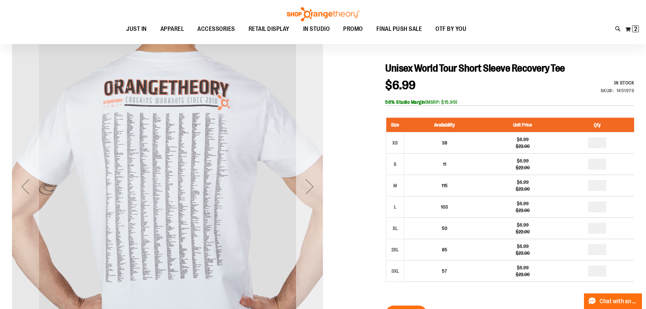
click at [307, 187] on div "Next" at bounding box center [309, 186] width 27 height 27
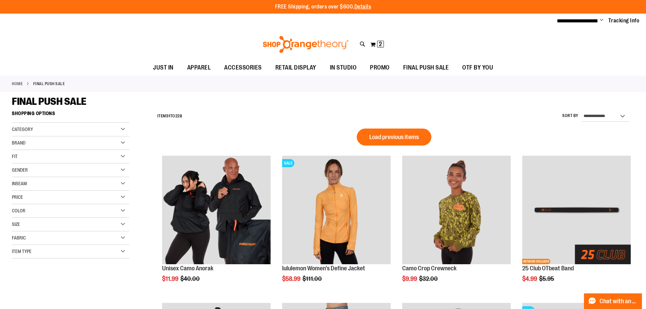
type input "**********"
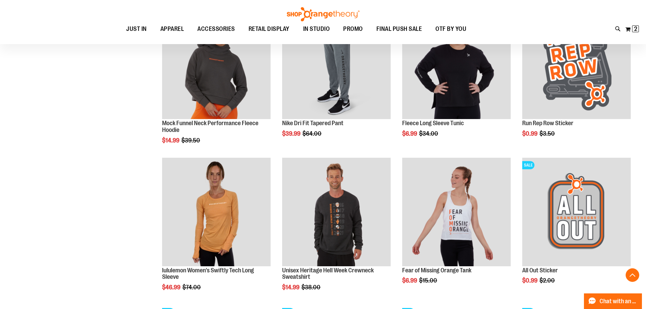
scroll to position [270, 0]
